Goal: Information Seeking & Learning: Learn about a topic

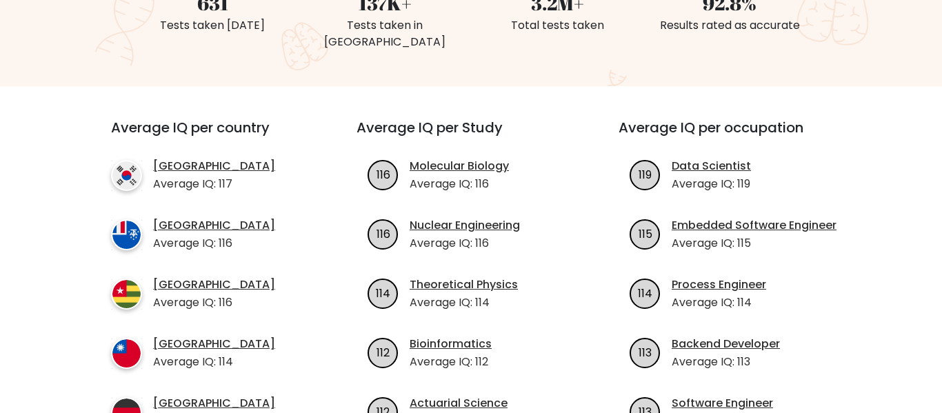
scroll to position [422, 0]
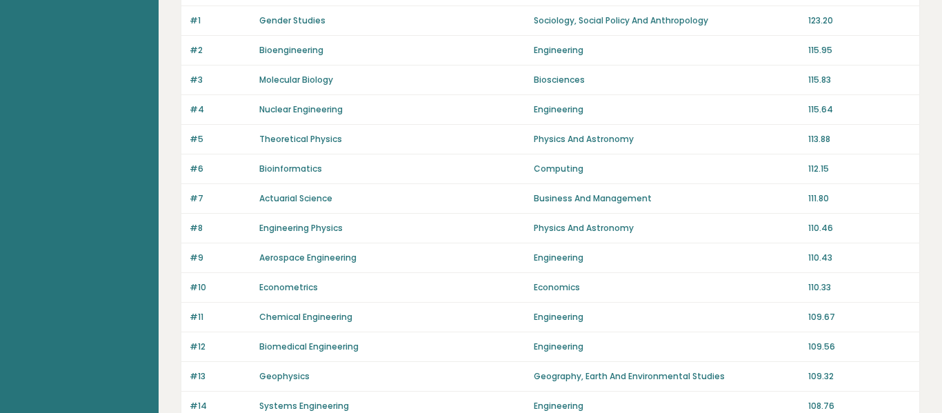
scroll to position [149, 0]
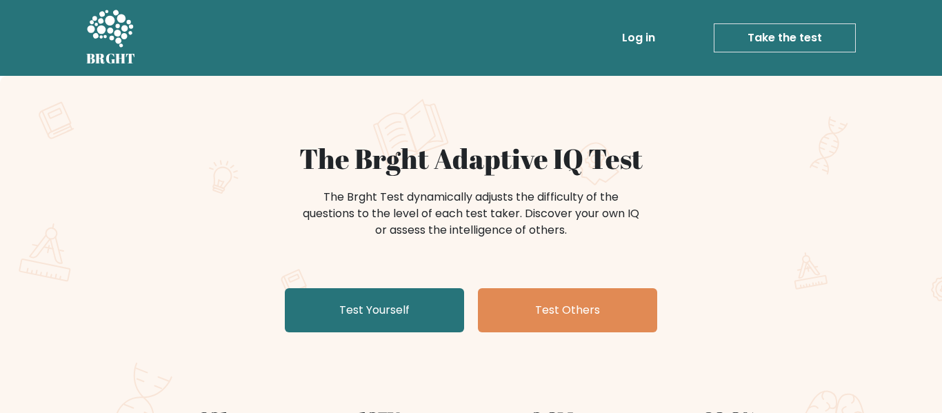
scroll to position [537, 0]
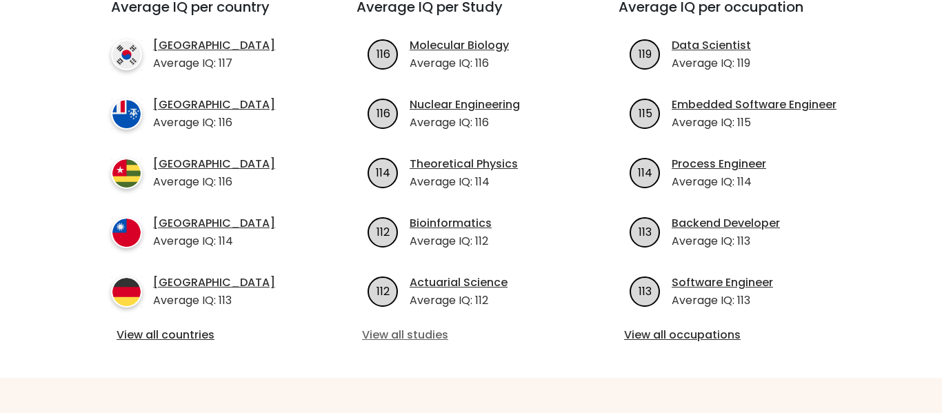
click at [468, 327] on link "View all studies" at bounding box center [471, 335] width 218 height 17
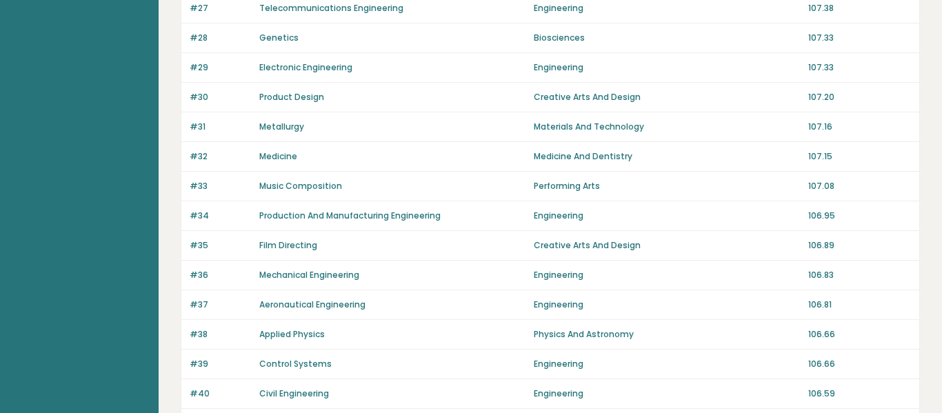
scroll to position [936, 3]
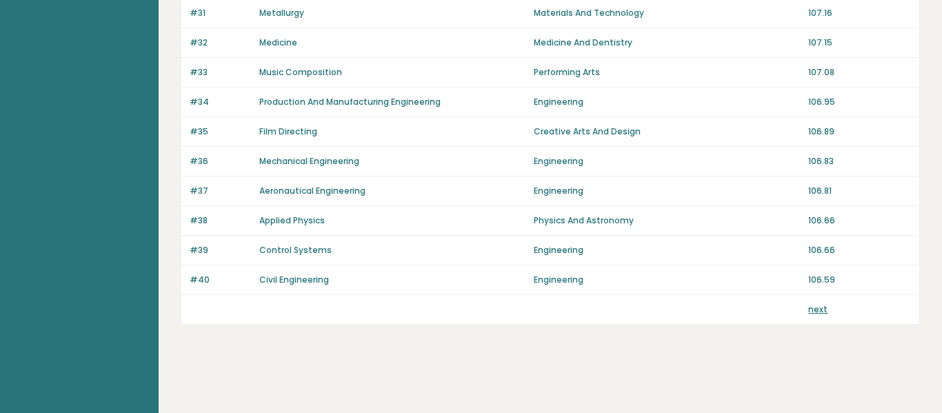
scroll to position [3939, 0]
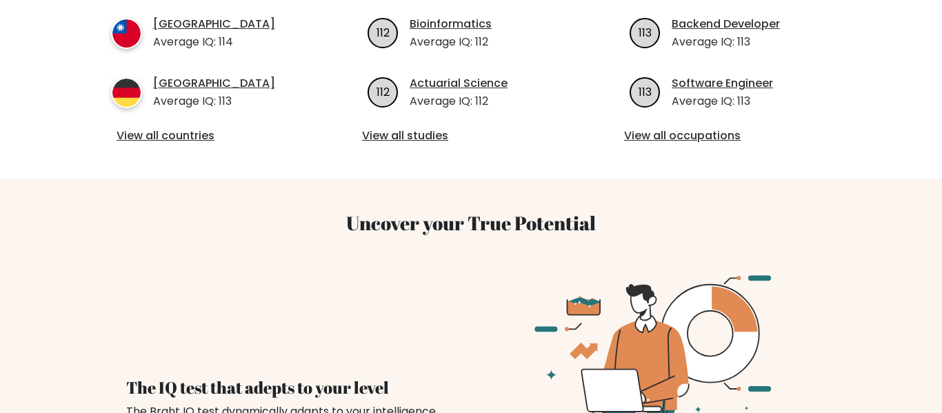
scroll to position [719, 0]
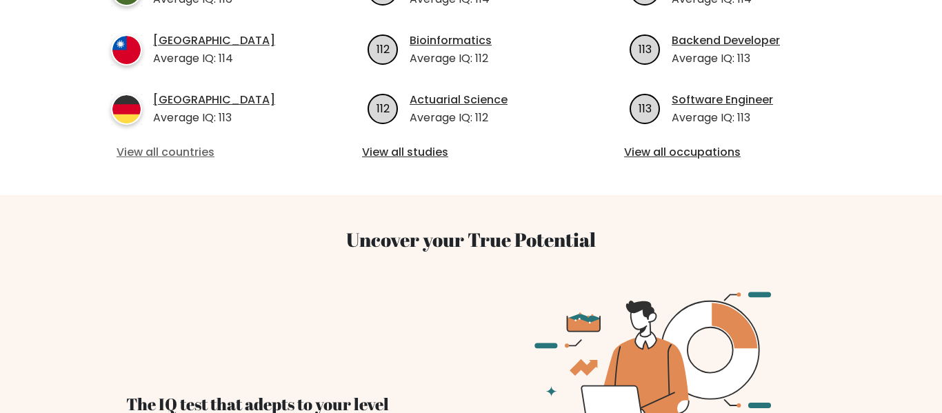
click at [215, 144] on link "View all countries" at bounding box center [209, 152] width 185 height 17
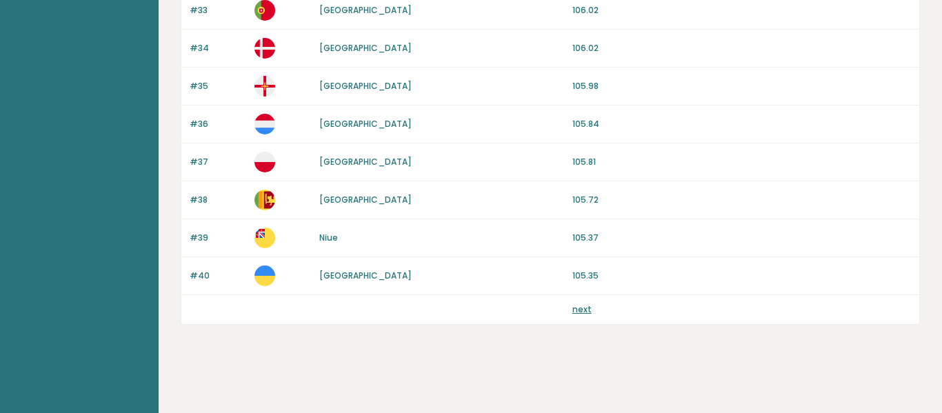
scroll to position [4512, 0]
click at [573, 316] on div "next" at bounding box center [582, 310] width 19 height 12
click at [573, 315] on link "next" at bounding box center [582, 310] width 19 height 12
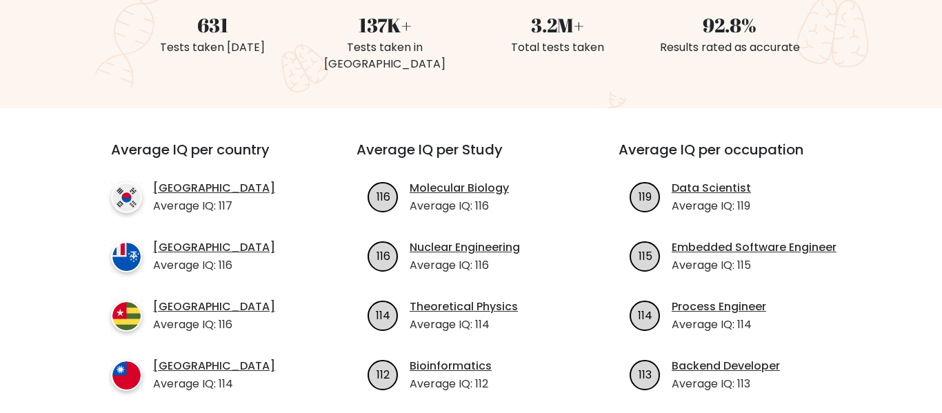
scroll to position [393, 0]
click at [742, 299] on link "Process Engineer" at bounding box center [719, 307] width 95 height 17
